Goal: Information Seeking & Learning: Check status

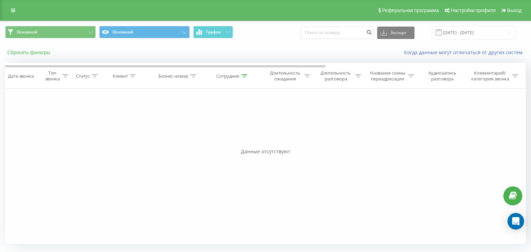
click at [30, 53] on button "Сбросить фильтры" at bounding box center [29, 52] width 48 height 6
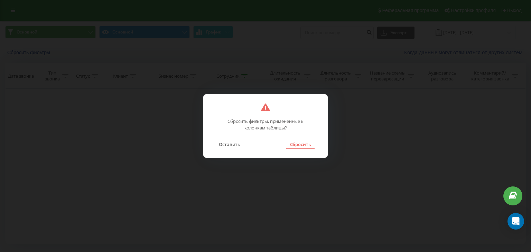
click at [309, 141] on button "Сбросить" at bounding box center [300, 144] width 28 height 9
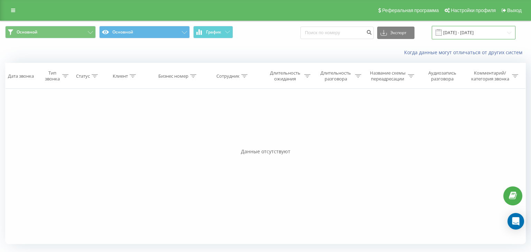
click at [387, 35] on input "[DATE] - [DATE]" at bounding box center [474, 32] width 84 height 13
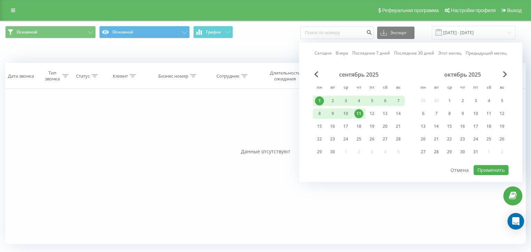
click at [325, 55] on link "Сегодня" at bounding box center [323, 53] width 17 height 7
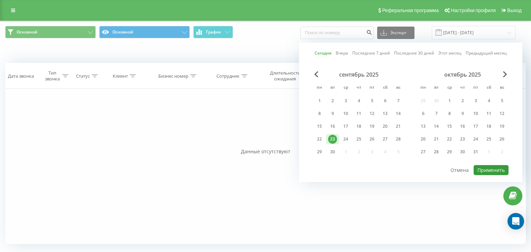
click at [387, 168] on button "Применить" at bounding box center [491, 170] width 35 height 10
type input "[DATE] - [DATE]"
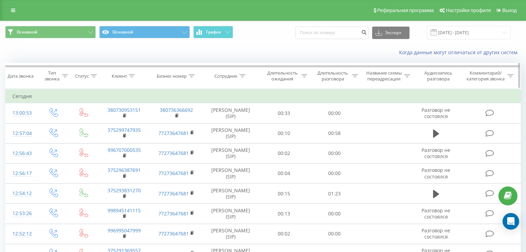
click at [231, 74] on div "Сотрудник" at bounding box center [225, 76] width 23 height 6
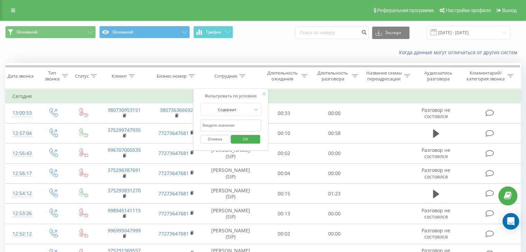
click at [221, 124] on input "text" at bounding box center [230, 126] width 61 height 12
type input "Диана"
click at [242, 136] on span "OK" at bounding box center [245, 139] width 19 height 11
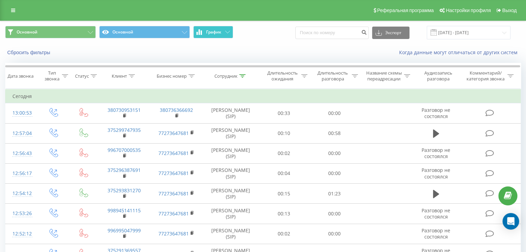
click at [212, 28] on button "График" at bounding box center [213, 32] width 40 height 12
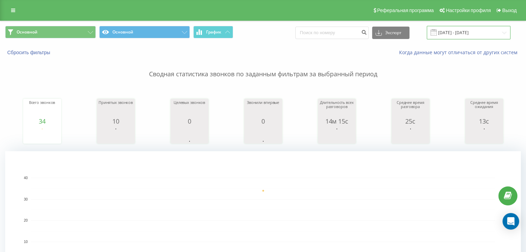
click at [387, 36] on input "[DATE] - [DATE]" at bounding box center [469, 32] width 84 height 13
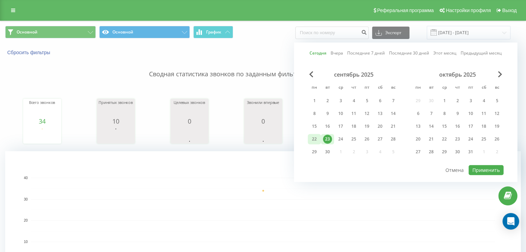
click at [315, 137] on div "22" at bounding box center [314, 139] width 9 height 9
click at [387, 167] on button "Применить" at bounding box center [486, 170] width 35 height 10
type input "[DATE] - [DATE]"
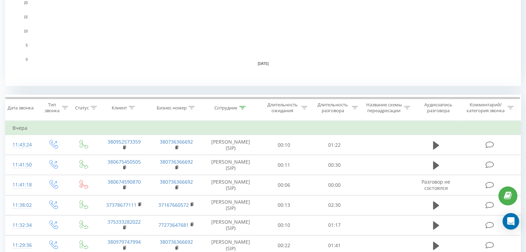
scroll to position [277, 0]
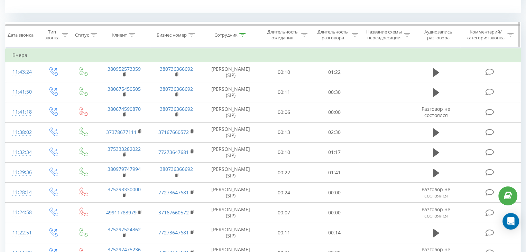
click at [241, 32] on div at bounding box center [242, 35] width 6 height 6
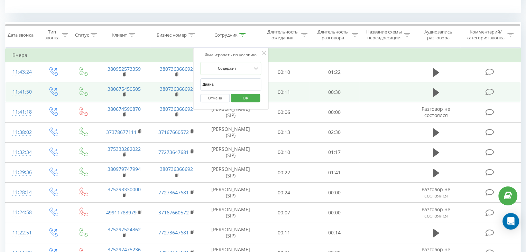
drag, startPoint x: 220, startPoint y: 86, endPoint x: 192, endPoint y: 83, distance: 27.8
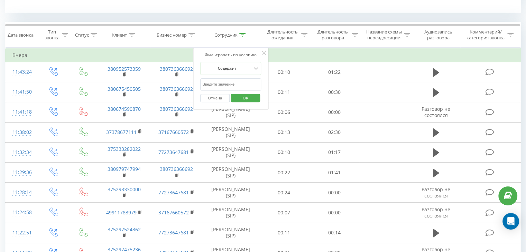
click at [204, 85] on input "text" at bounding box center [230, 84] width 61 height 12
type input "Дарья"
click at [245, 98] on span "OK" at bounding box center [245, 98] width 19 height 11
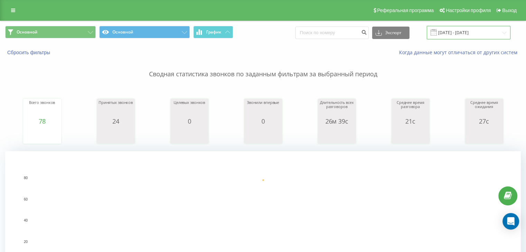
click at [387, 29] on input "[DATE] - [DATE]" at bounding box center [469, 32] width 84 height 13
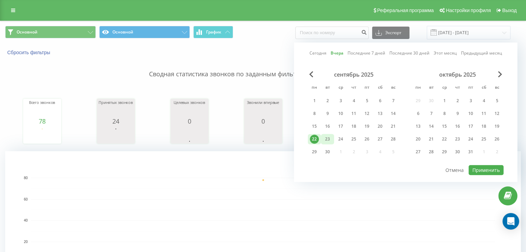
click at [330, 137] on div "23" at bounding box center [327, 139] width 9 height 9
click at [387, 169] on button "Применить" at bounding box center [486, 170] width 35 height 10
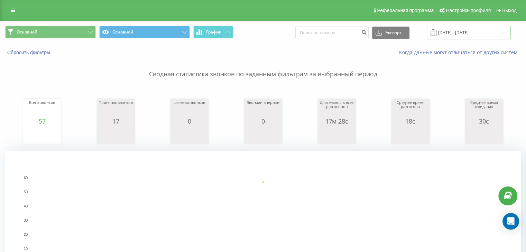
click at [387, 29] on input "[DATE] - [DATE]" at bounding box center [469, 32] width 84 height 13
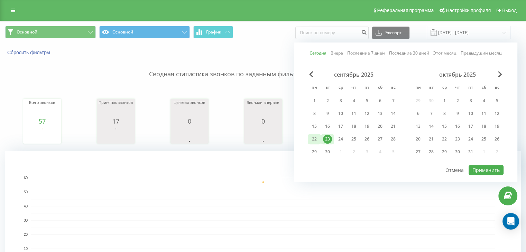
click at [318, 136] on div "22" at bounding box center [314, 139] width 9 height 9
click at [387, 165] on button "Применить" at bounding box center [486, 170] width 35 height 10
type input "[DATE] - [DATE]"
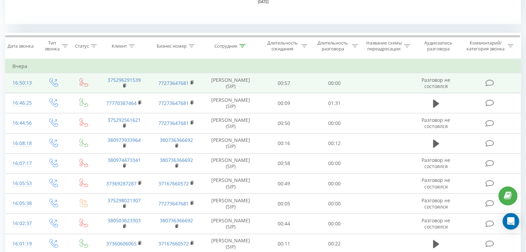
scroll to position [277, 0]
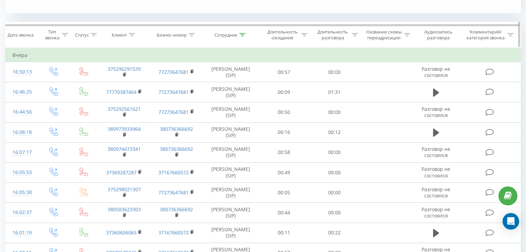
click at [240, 35] on icon at bounding box center [242, 34] width 6 height 3
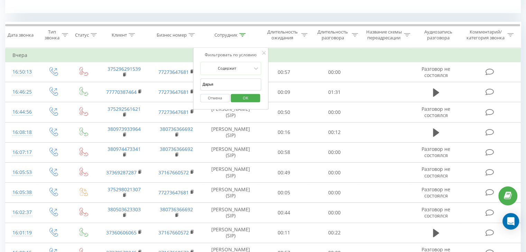
click at [233, 88] on input "Дарья" at bounding box center [230, 84] width 61 height 12
type input "Д"
click at [212, 83] on input "text" at bounding box center [230, 84] width 61 height 12
type input "Диана"
click at [252, 99] on span "OK" at bounding box center [245, 98] width 19 height 11
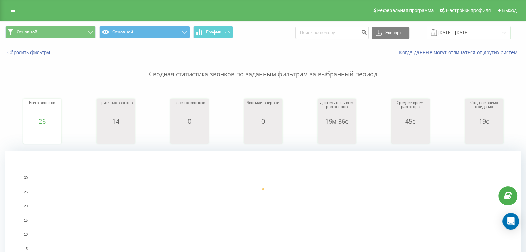
click at [387, 31] on input "[DATE] - [DATE]" at bounding box center [469, 32] width 84 height 13
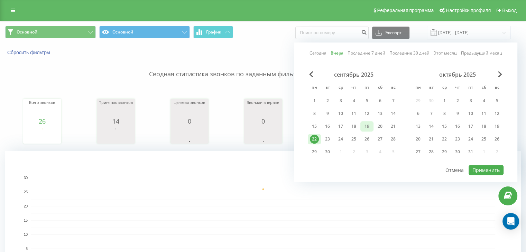
click at [369, 128] on div "19" at bounding box center [366, 126] width 9 height 9
click at [387, 165] on button "Применить" at bounding box center [486, 170] width 35 height 10
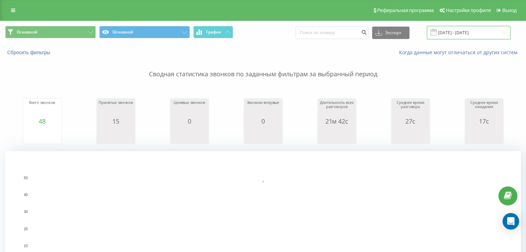
click at [387, 34] on input "[DATE] - [DATE]" at bounding box center [469, 32] width 84 height 13
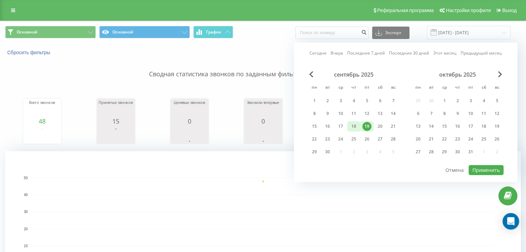
click at [354, 123] on div "18" at bounding box center [353, 126] width 9 height 9
click at [387, 168] on button "Применить" at bounding box center [486, 170] width 35 height 10
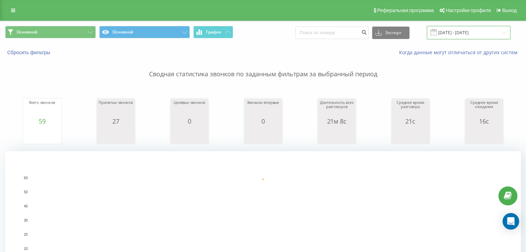
click at [387, 32] on input "[DATE] - [DATE]" at bounding box center [469, 32] width 84 height 13
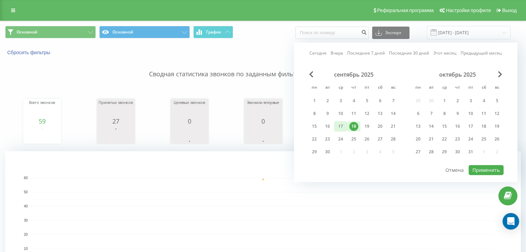
click at [344, 124] on div "17" at bounding box center [340, 126] width 9 height 9
click at [387, 168] on button "Применить" at bounding box center [486, 170] width 35 height 10
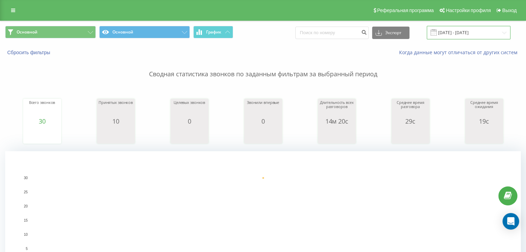
click at [387, 36] on input "[DATE] - [DATE]" at bounding box center [469, 32] width 84 height 13
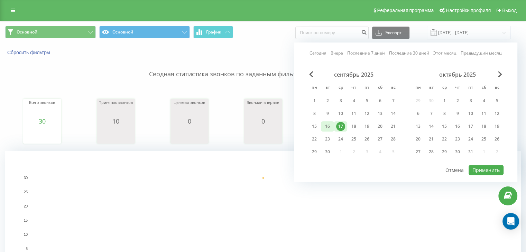
click at [331, 125] on div "16" at bounding box center [327, 126] width 9 height 9
click at [387, 170] on button "Применить" at bounding box center [486, 170] width 35 height 10
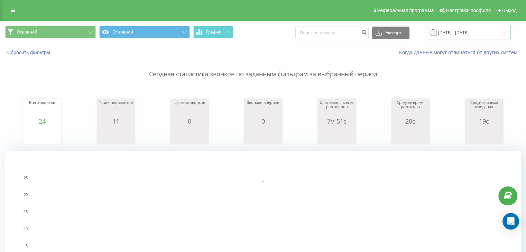
click at [387, 35] on input "[DATE] - [DATE]" at bounding box center [469, 32] width 84 height 13
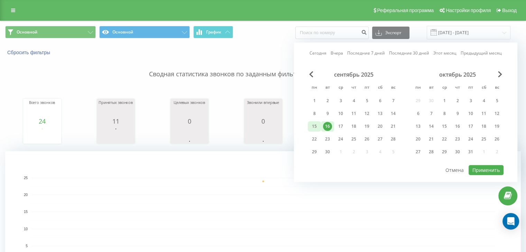
click at [317, 124] on div "15" at bounding box center [314, 126] width 9 height 9
click at [387, 170] on button "Применить" at bounding box center [486, 170] width 35 height 10
type input "[DATE] - [DATE]"
